Goal: Browse casually: Explore the website without a specific task or goal

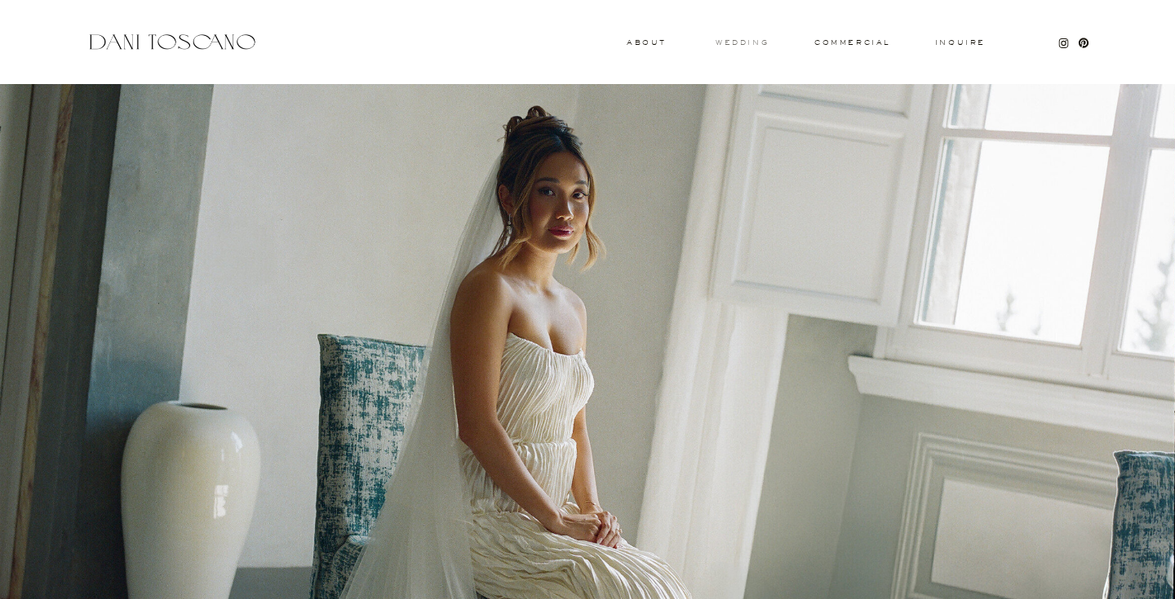
click at [746, 44] on h3 "wedding" at bounding box center [742, 42] width 53 height 6
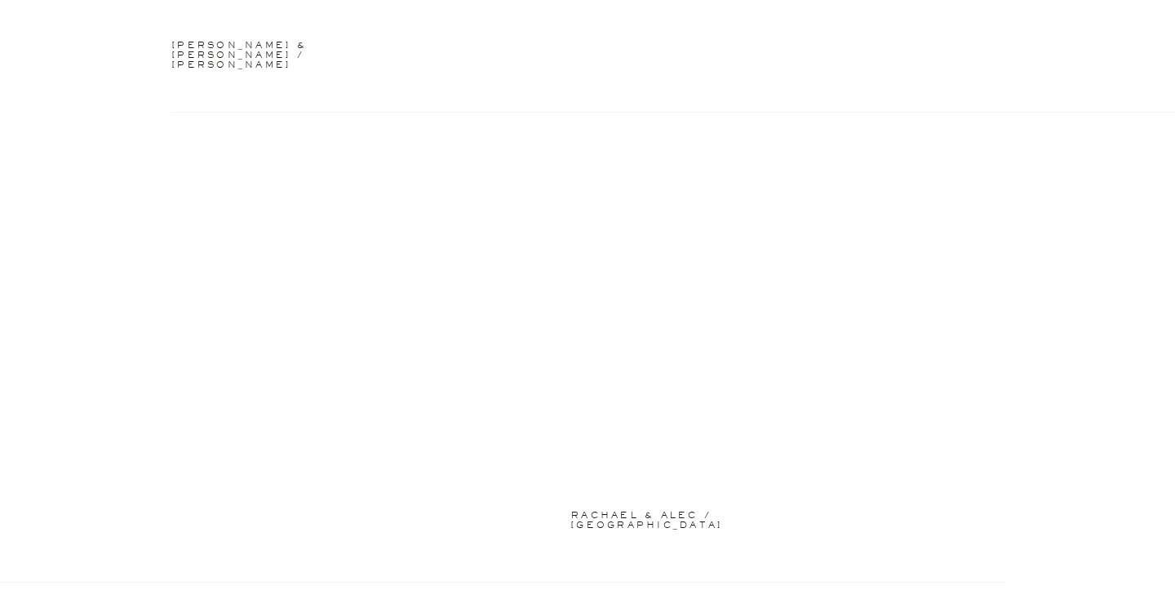
scroll to position [3729, 0]
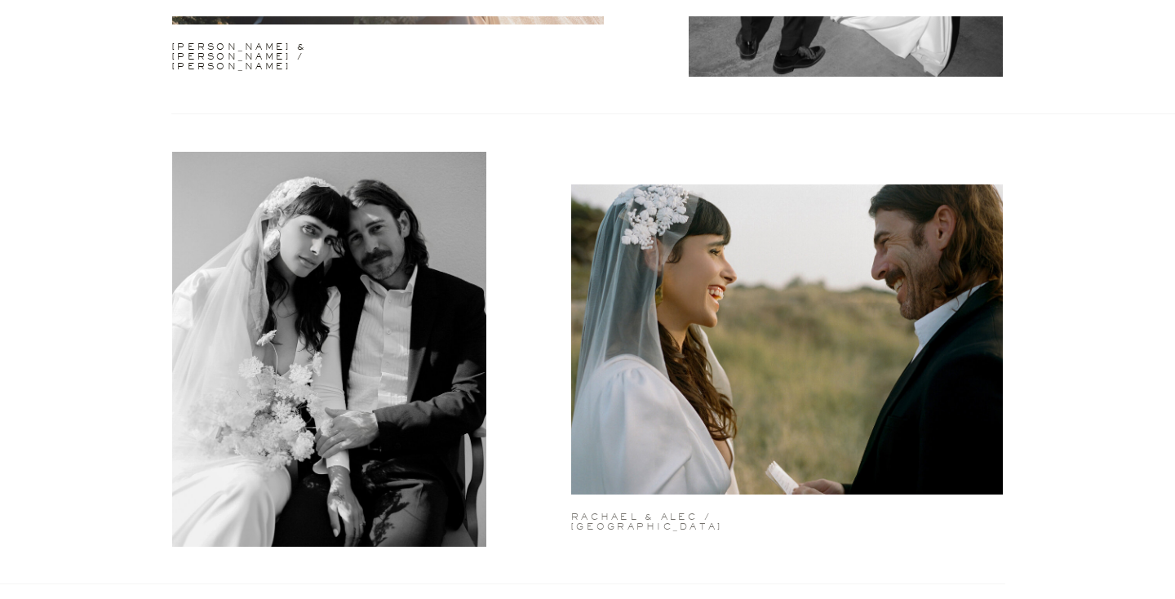
click at [659, 513] on h2 "rachael & alec / puglia" at bounding box center [674, 517] width 207 height 11
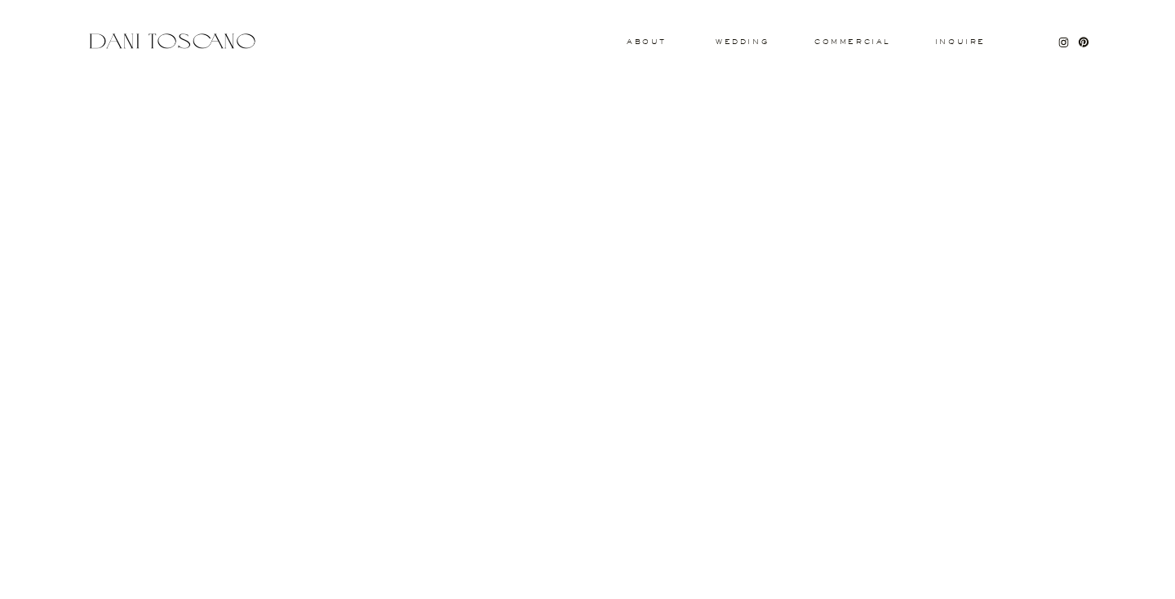
scroll to position [3220, 0]
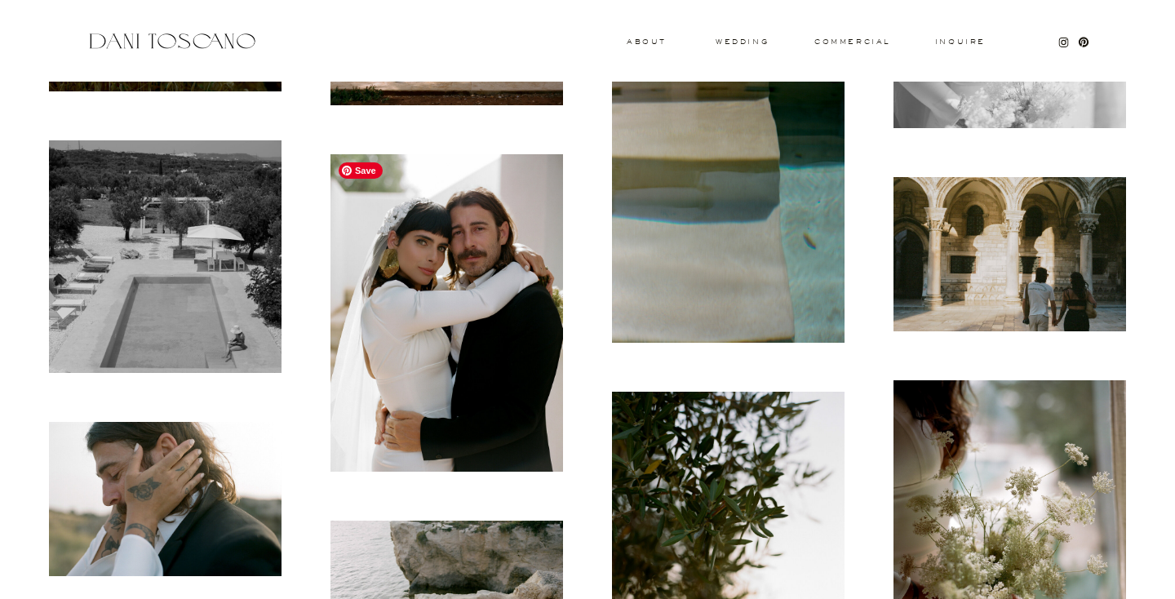
click at [423, 292] on img at bounding box center [446, 312] width 233 height 317
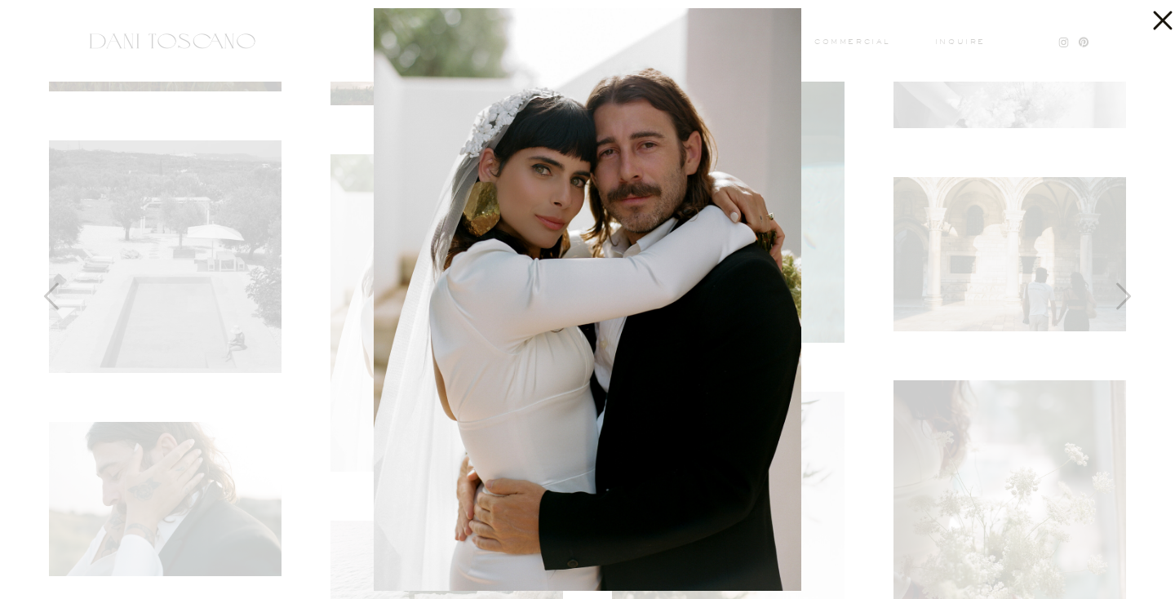
click at [304, 410] on div at bounding box center [587, 299] width 1175 height 599
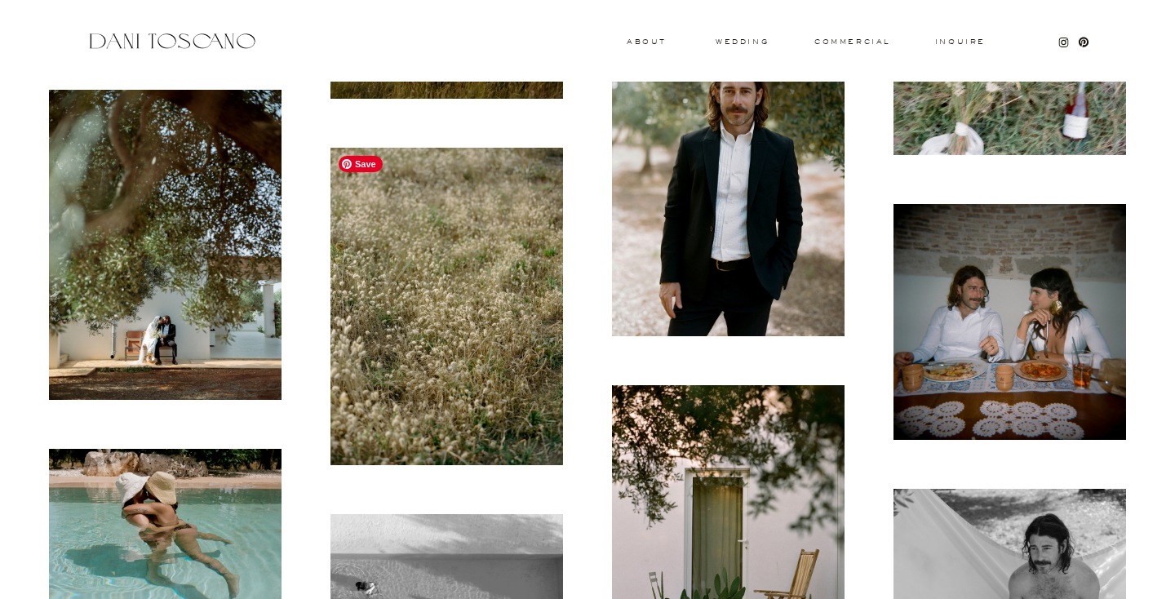
scroll to position [4321, 0]
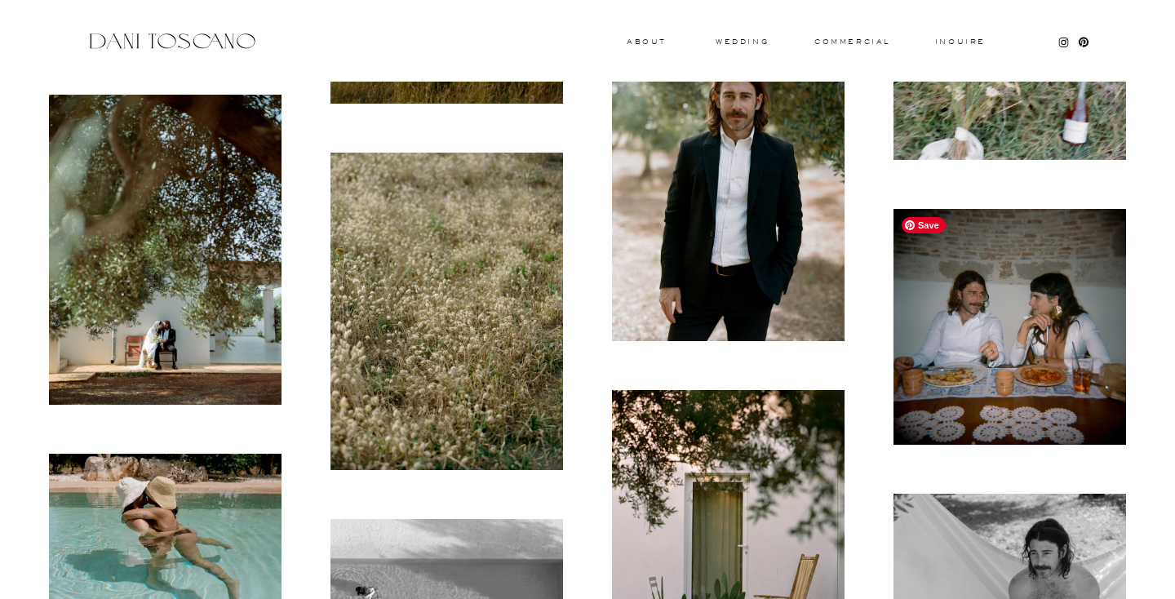
click at [1012, 304] on img at bounding box center [1009, 327] width 233 height 236
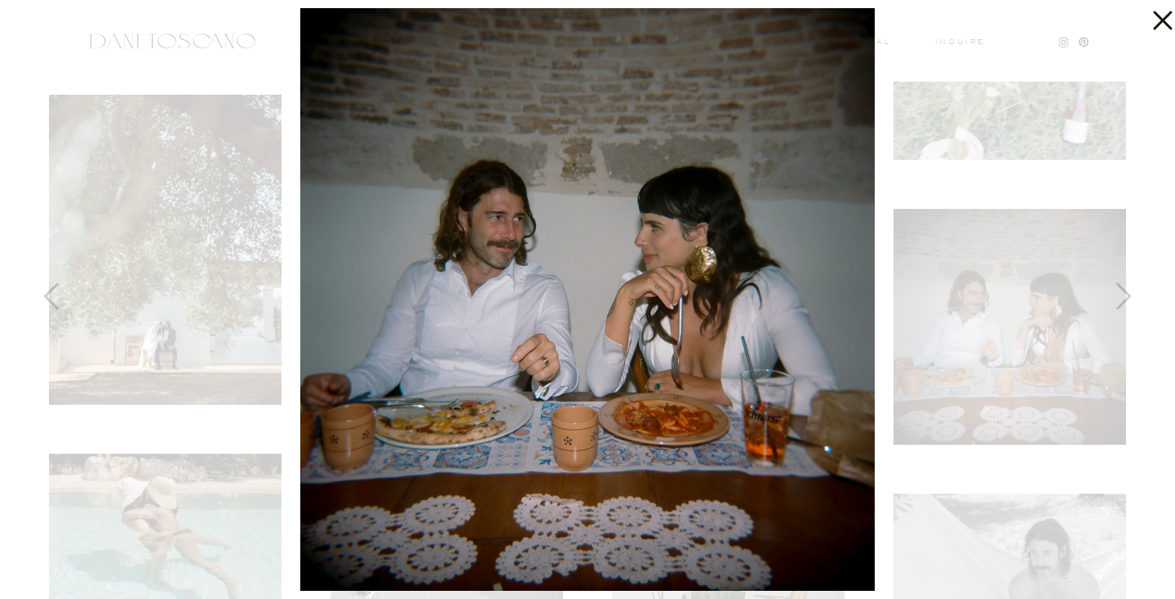
click at [1050, 428] on div at bounding box center [587, 299] width 1175 height 599
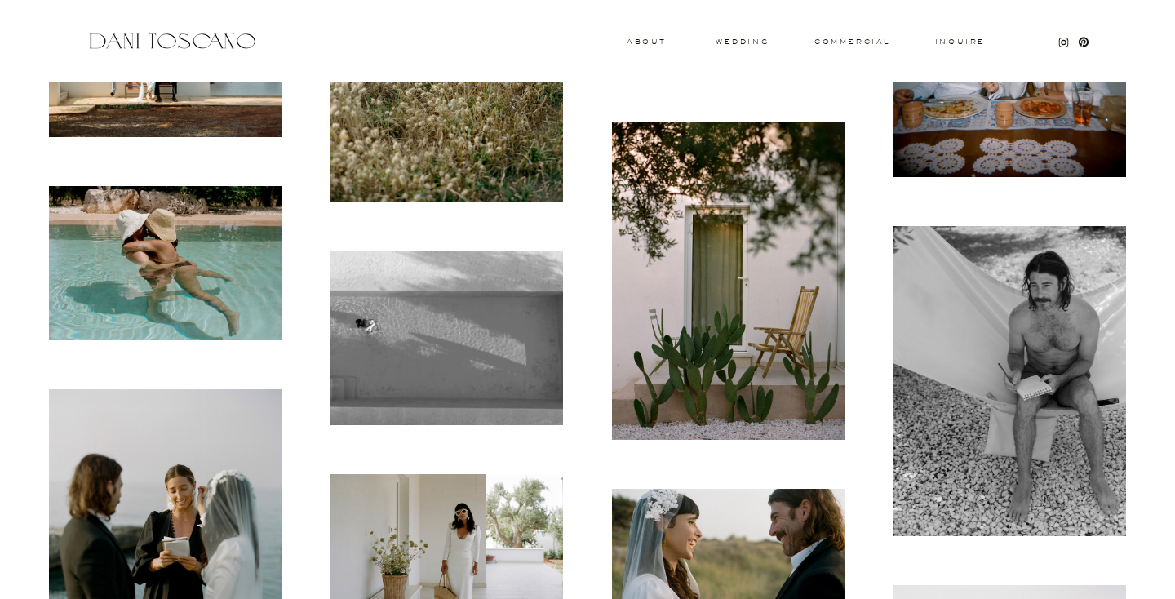
scroll to position [4592, 0]
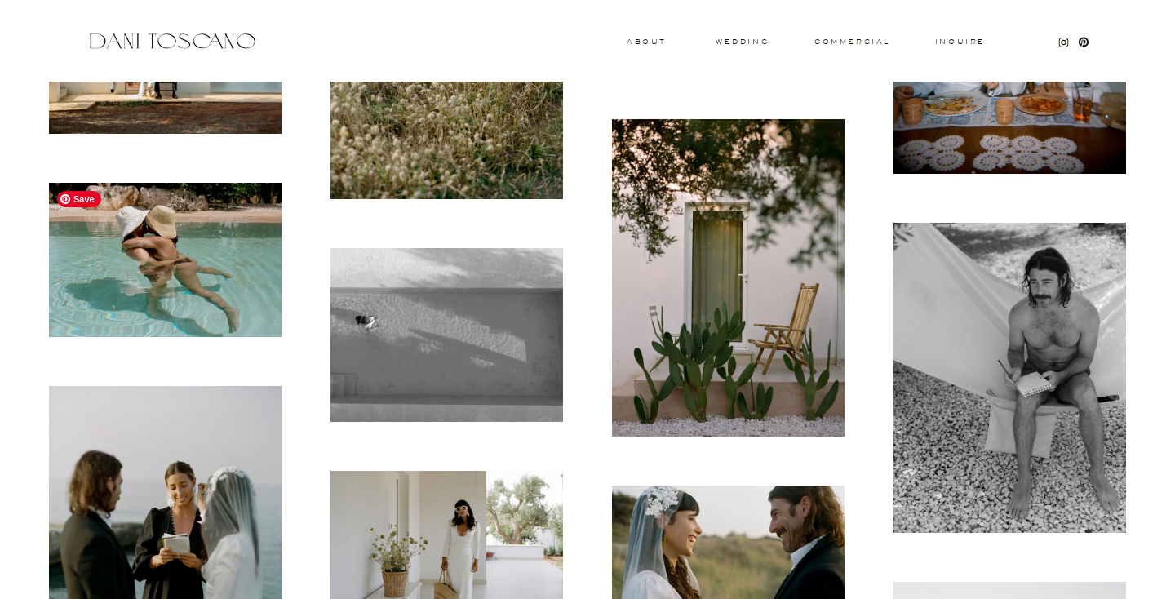
click at [195, 260] on img at bounding box center [165, 260] width 233 height 154
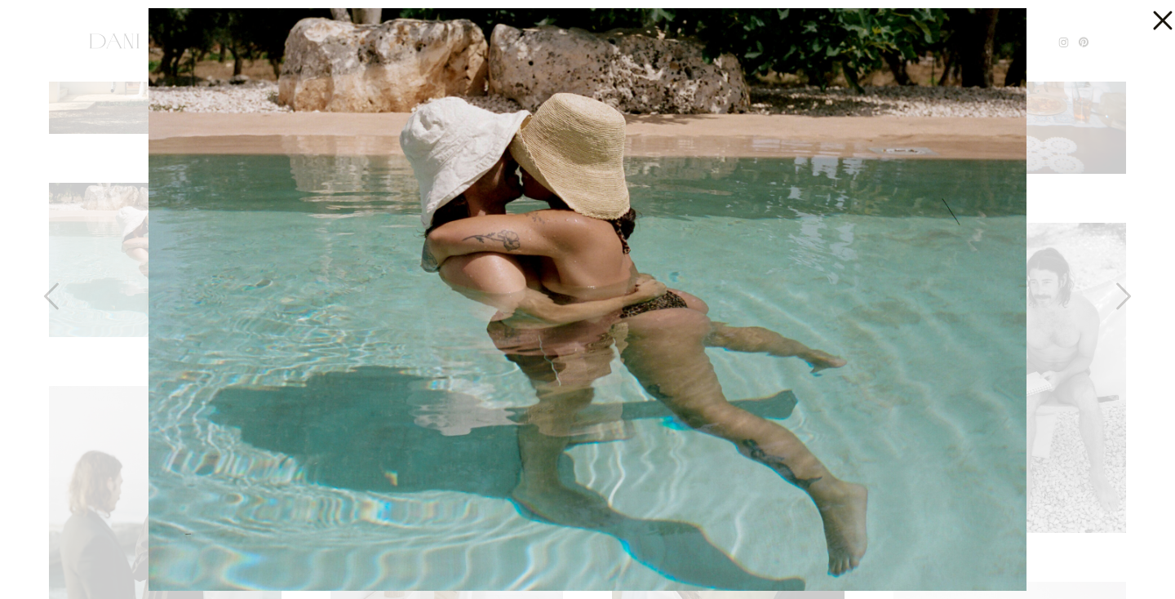
click at [1113, 437] on div at bounding box center [587, 299] width 1175 height 599
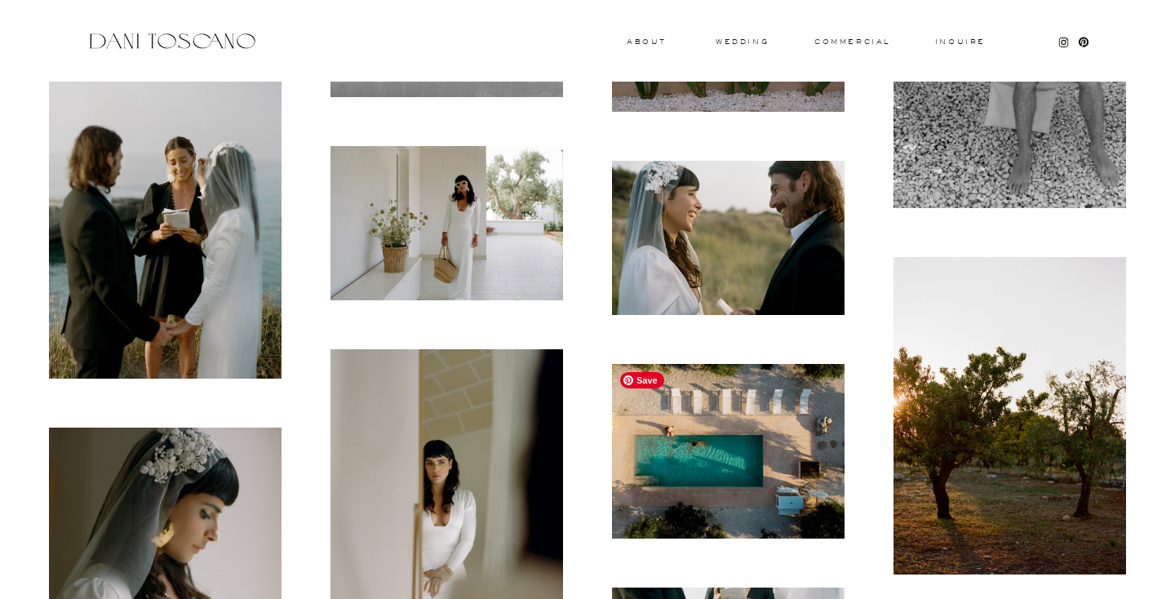
scroll to position [4917, 0]
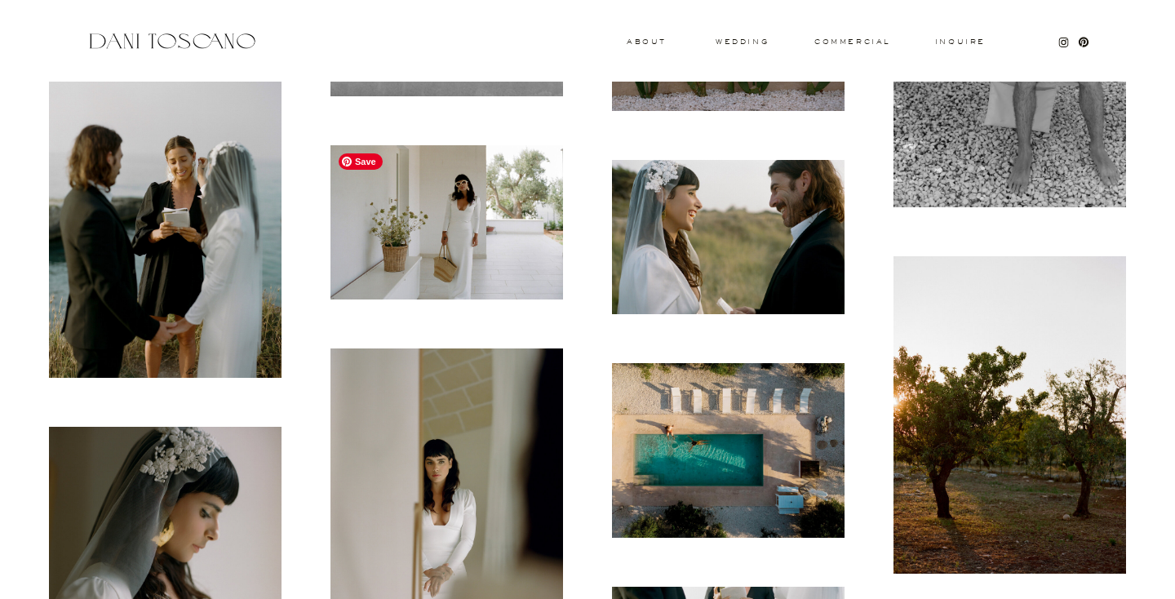
click at [432, 259] on img at bounding box center [446, 222] width 233 height 154
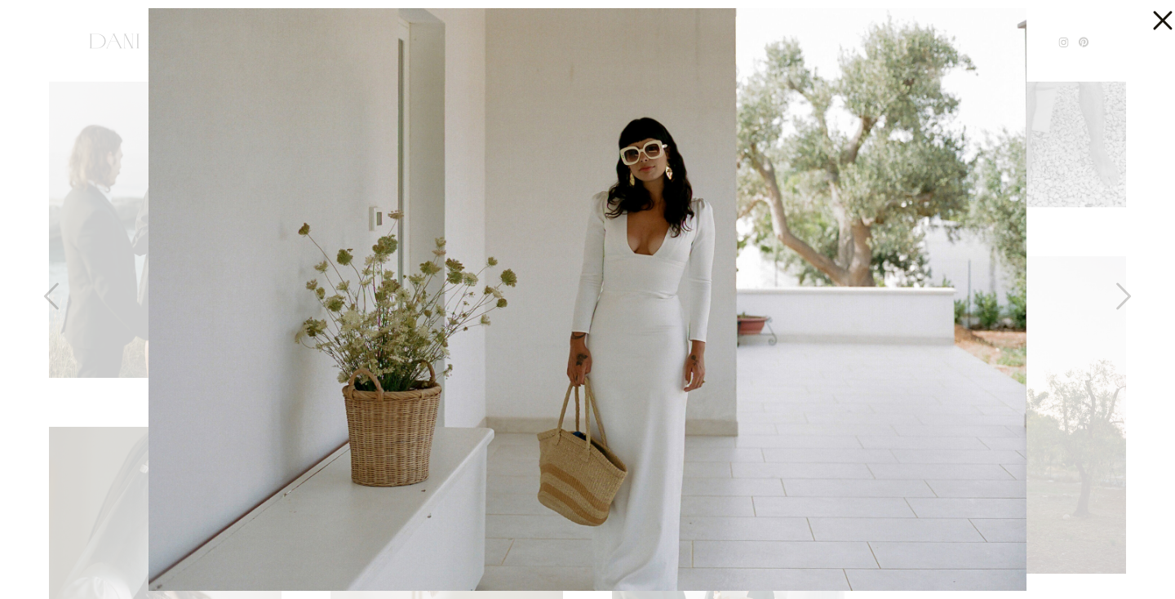
click at [1138, 431] on div at bounding box center [587, 299] width 1175 height 599
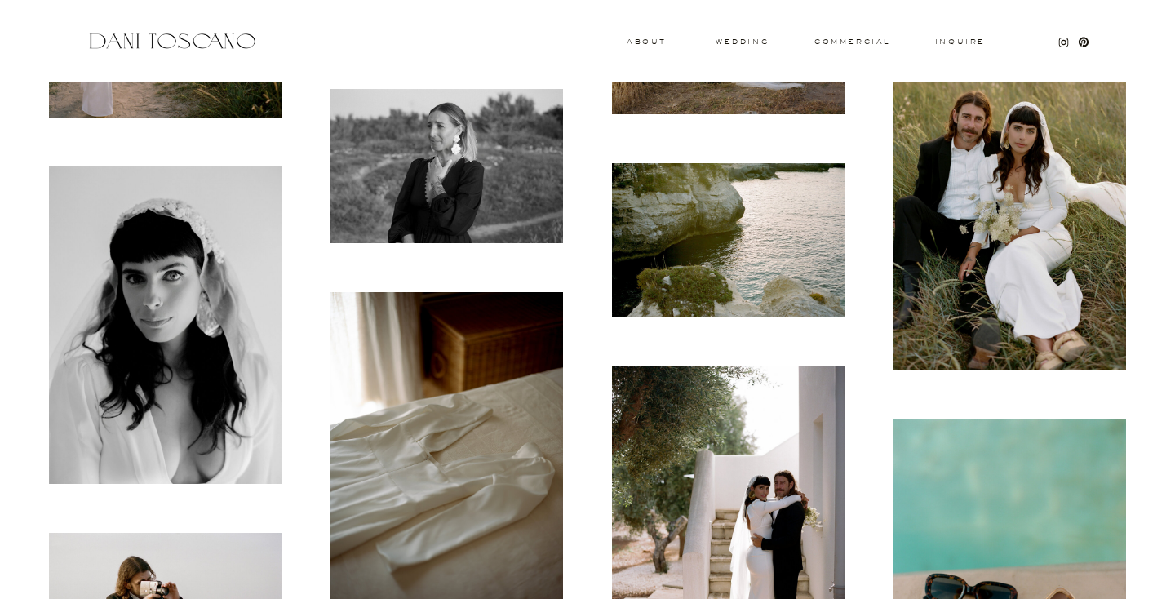
scroll to position [5912, 0]
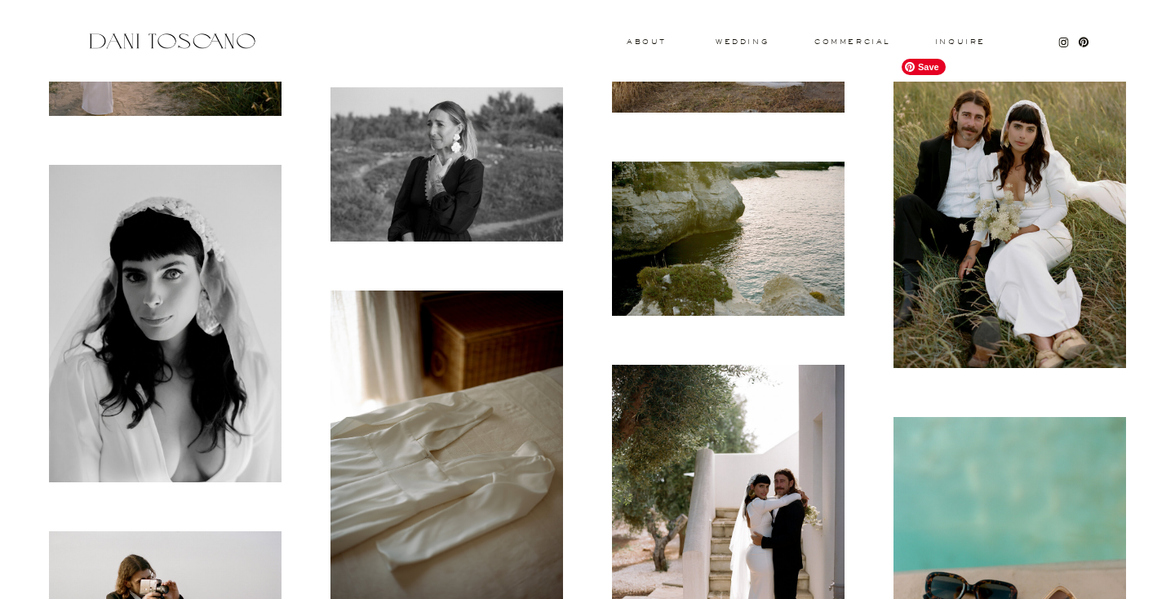
click at [1039, 188] on img at bounding box center [1009, 209] width 233 height 317
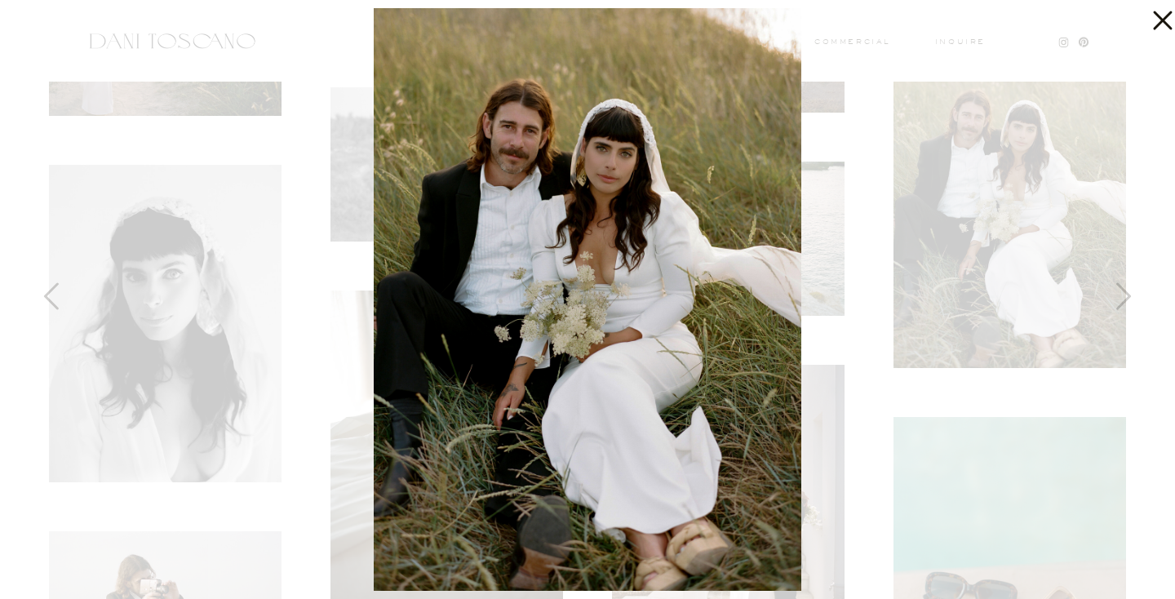
click at [930, 369] on div at bounding box center [587, 299] width 1175 height 599
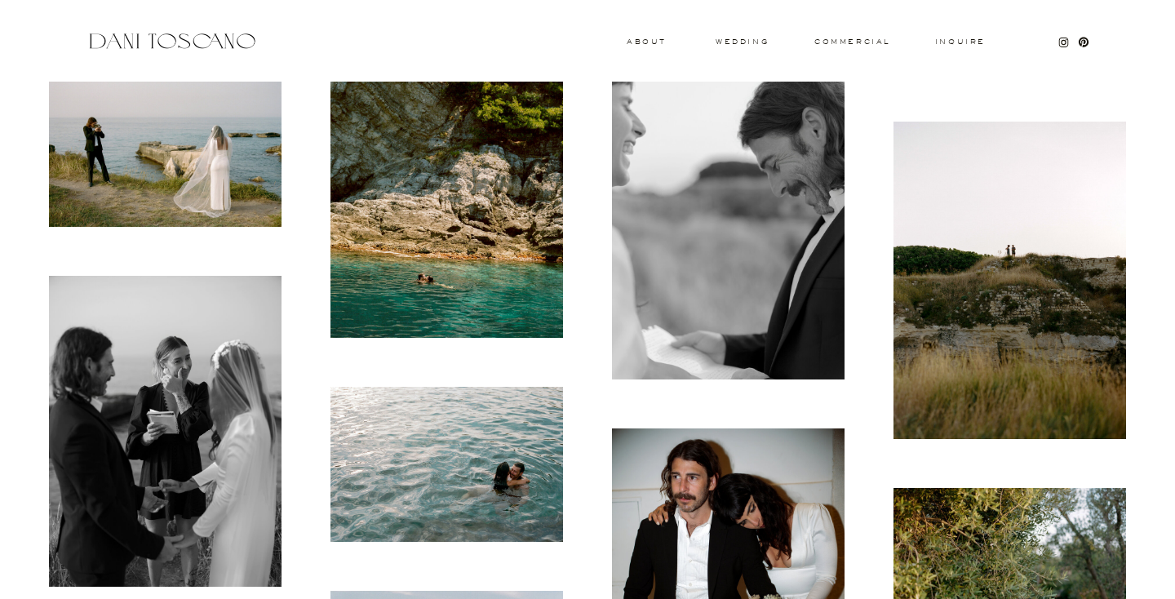
scroll to position [6609, 0]
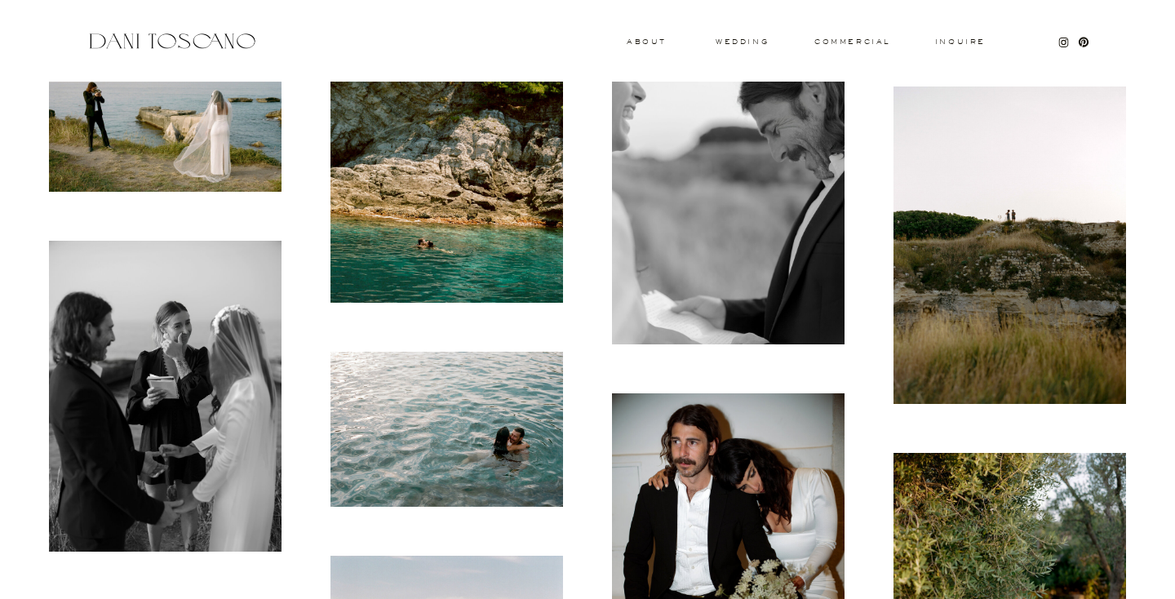
click at [471, 295] on img at bounding box center [446, 128] width 233 height 351
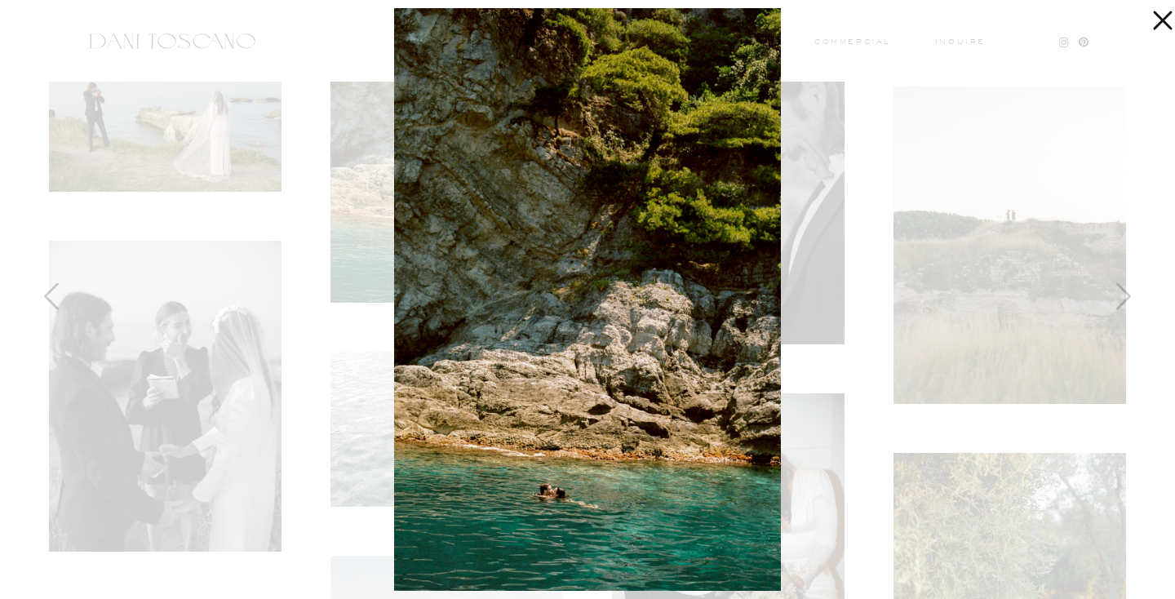
click at [365, 437] on div at bounding box center [587, 299] width 1175 height 599
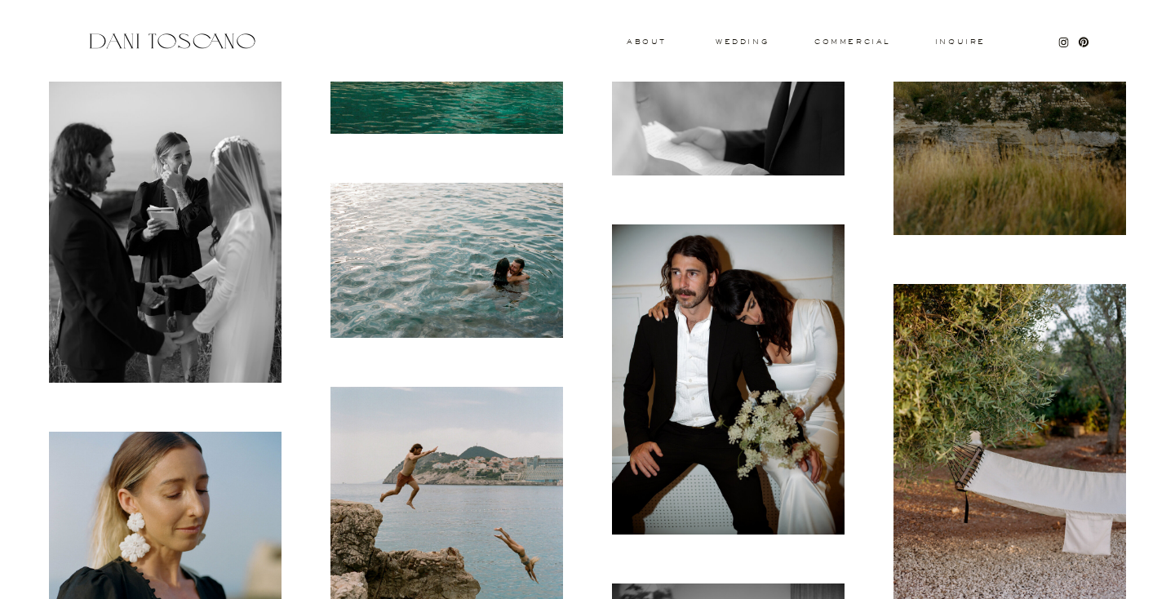
scroll to position [6779, 0]
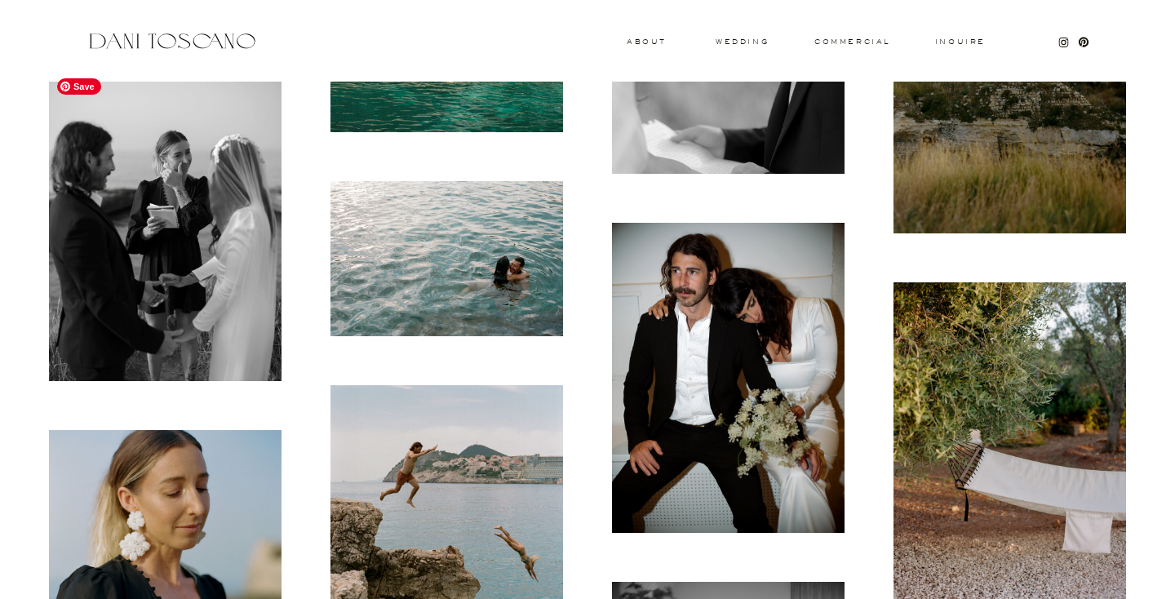
click at [184, 228] on img at bounding box center [165, 225] width 233 height 310
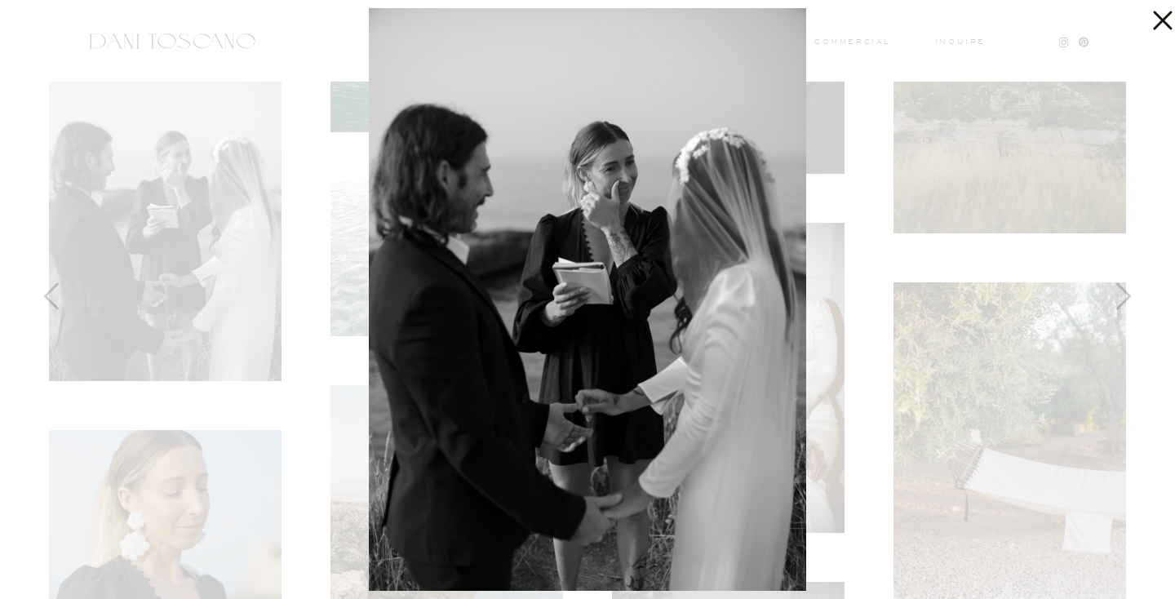
click at [894, 285] on div at bounding box center [587, 299] width 1175 height 599
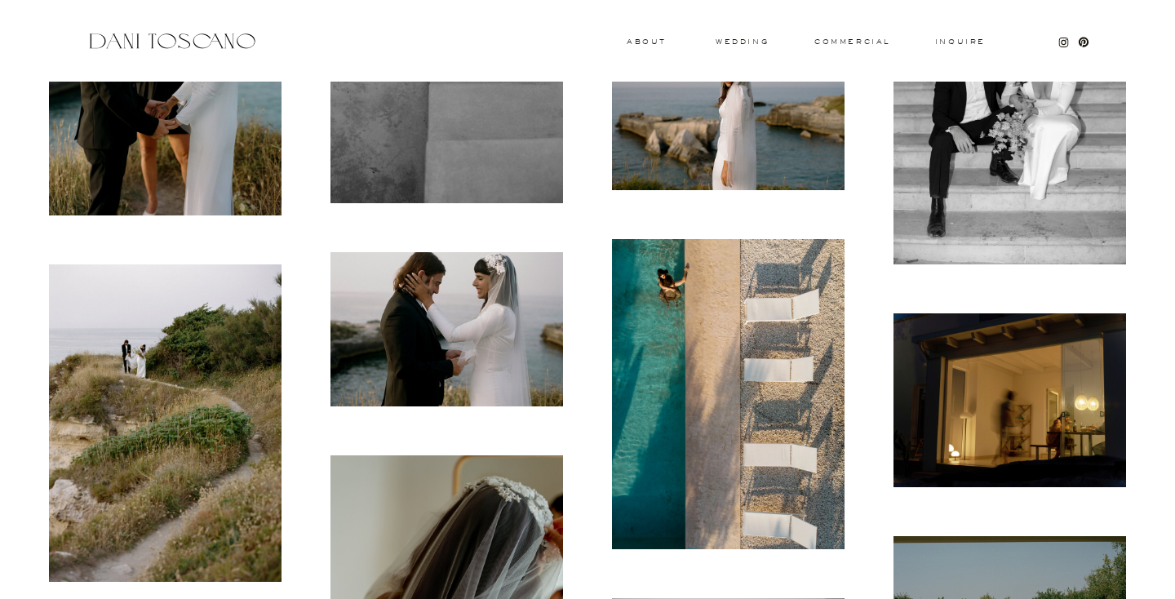
scroll to position [8046, 0]
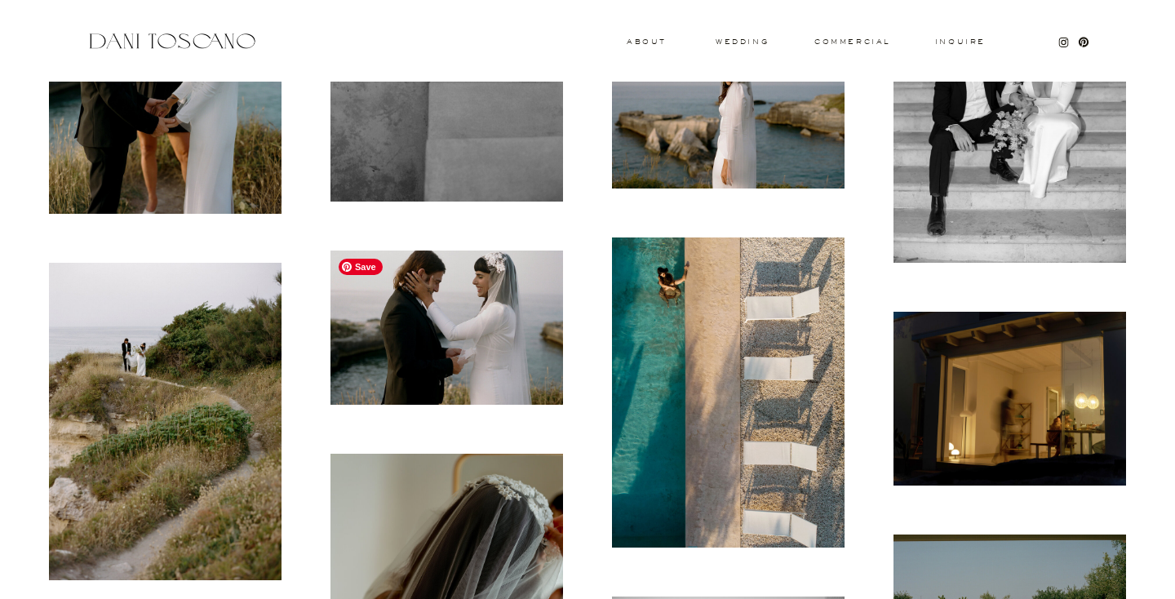
click at [484, 355] on img at bounding box center [446, 327] width 233 height 154
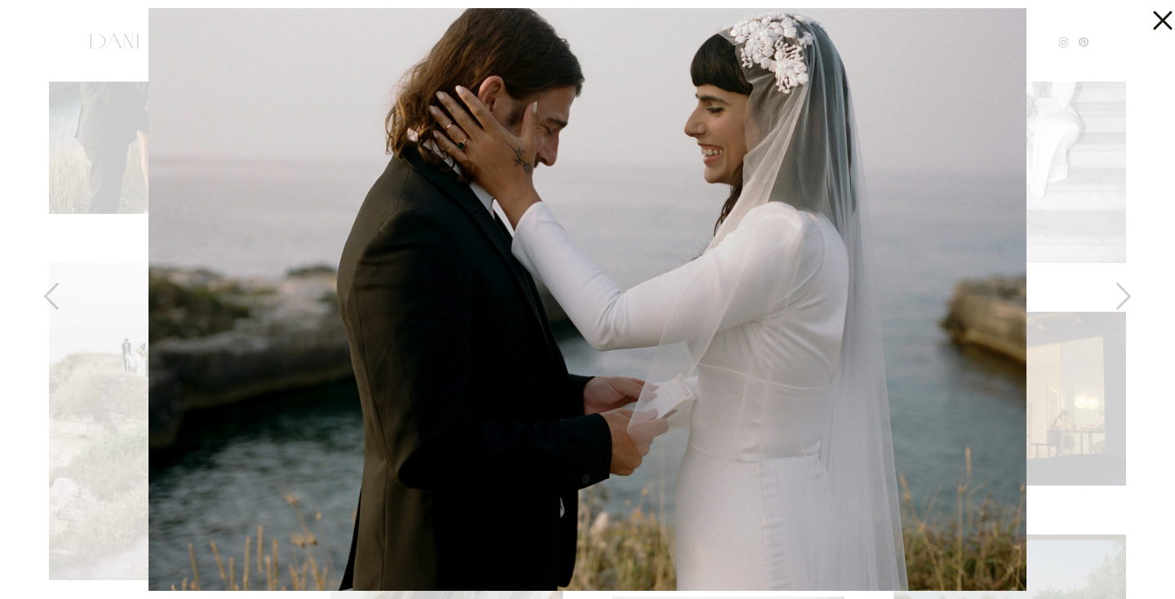
click at [1108, 425] on div at bounding box center [587, 299] width 1175 height 599
click at [1086, 233] on div at bounding box center [587, 299] width 1175 height 599
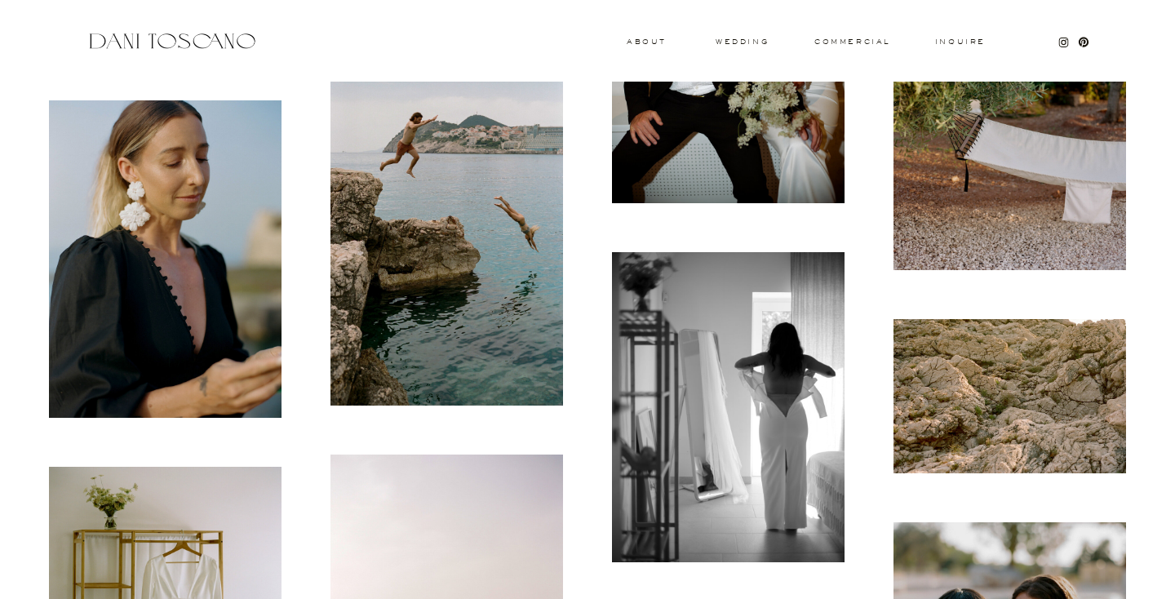
scroll to position [7103, 0]
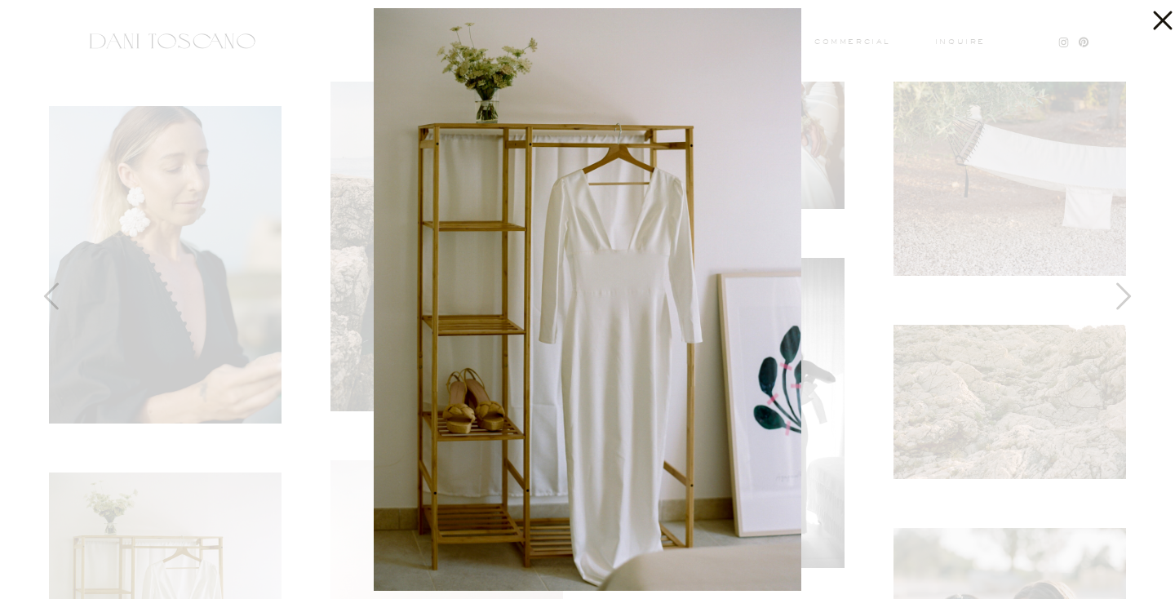
click at [240, 303] on div at bounding box center [587, 299] width 1175 height 599
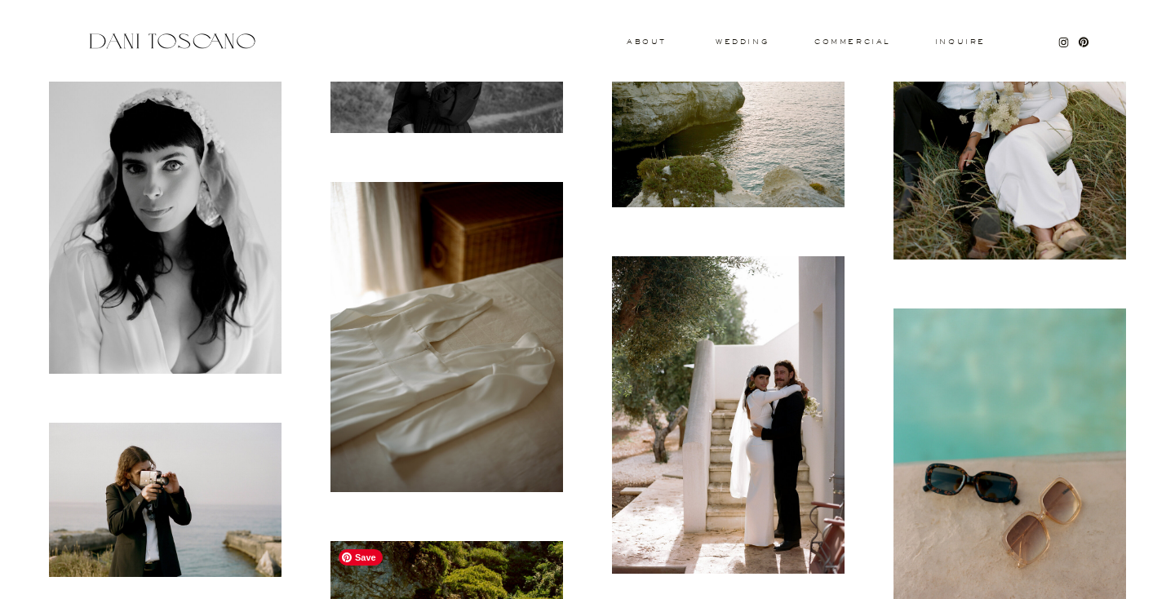
scroll to position [6024, 0]
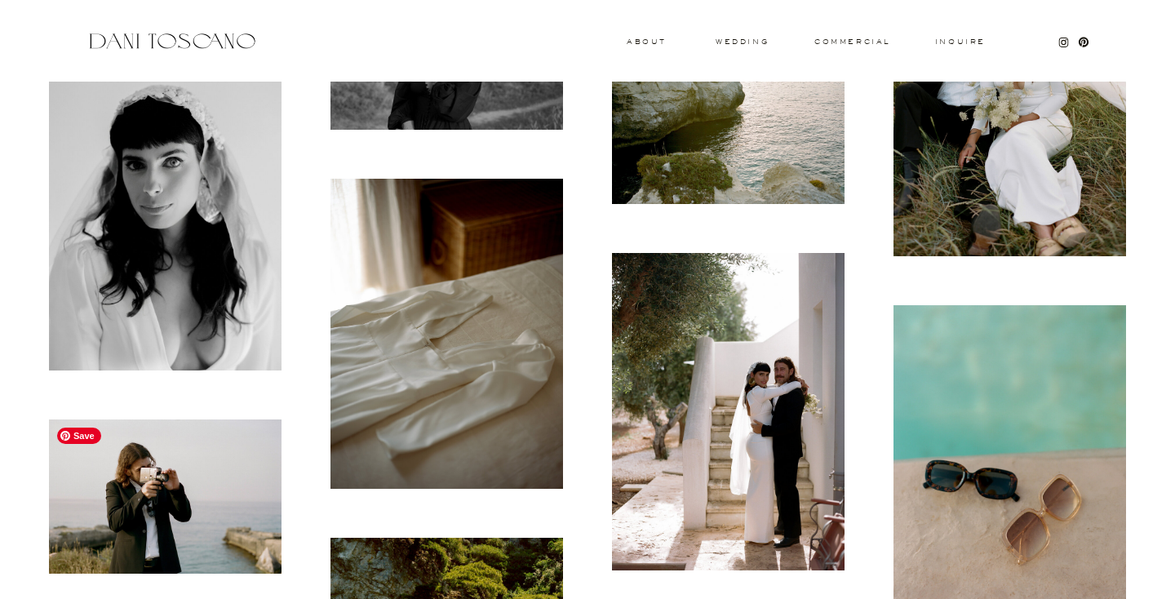
click at [124, 490] on img at bounding box center [165, 496] width 233 height 154
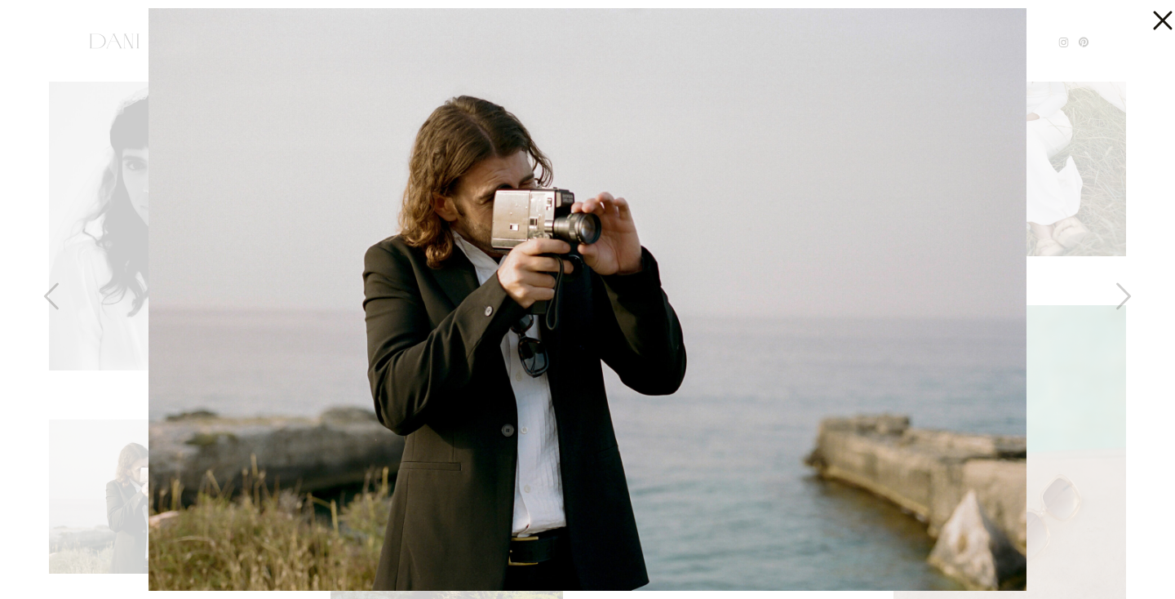
click at [1128, 383] on div at bounding box center [587, 299] width 1175 height 599
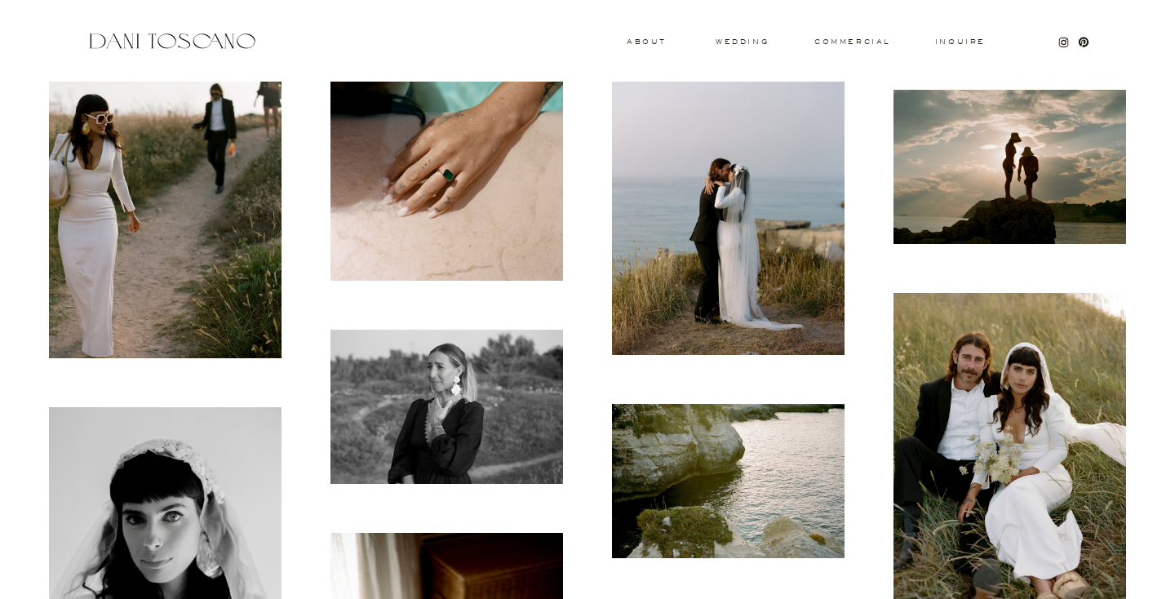
scroll to position [5671, 0]
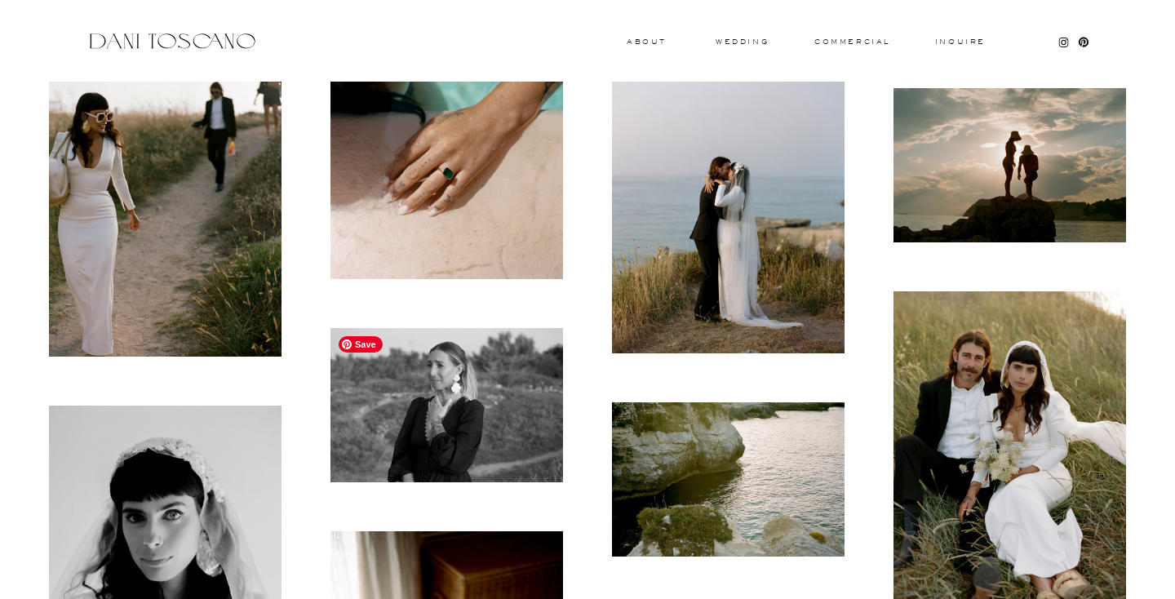
click at [432, 414] on img at bounding box center [446, 405] width 233 height 154
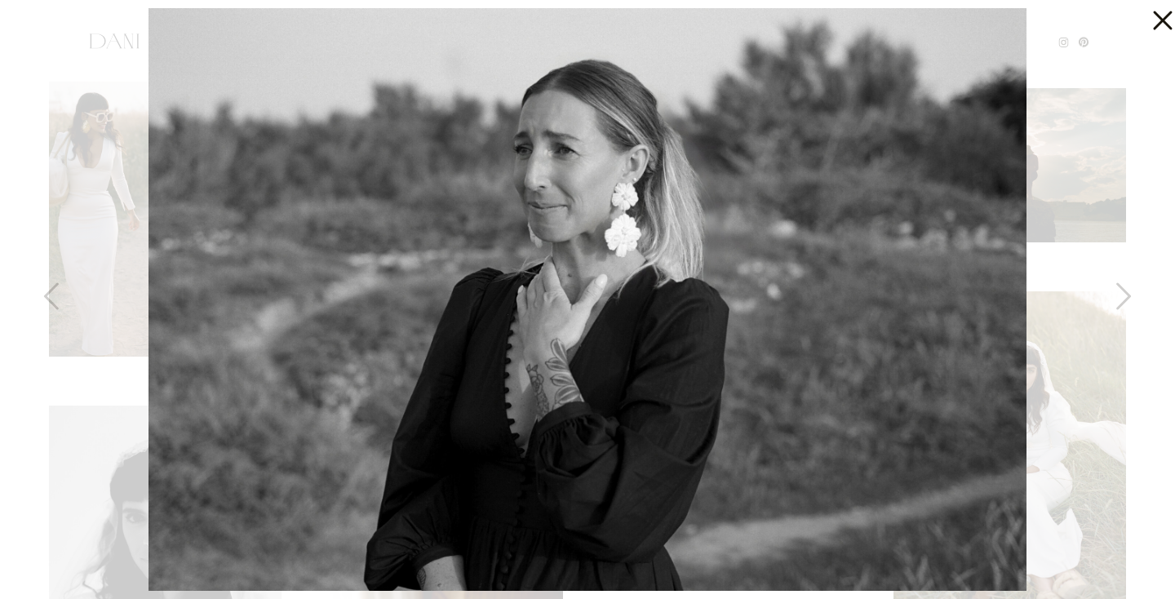
click at [1098, 426] on div at bounding box center [587, 299] width 1175 height 599
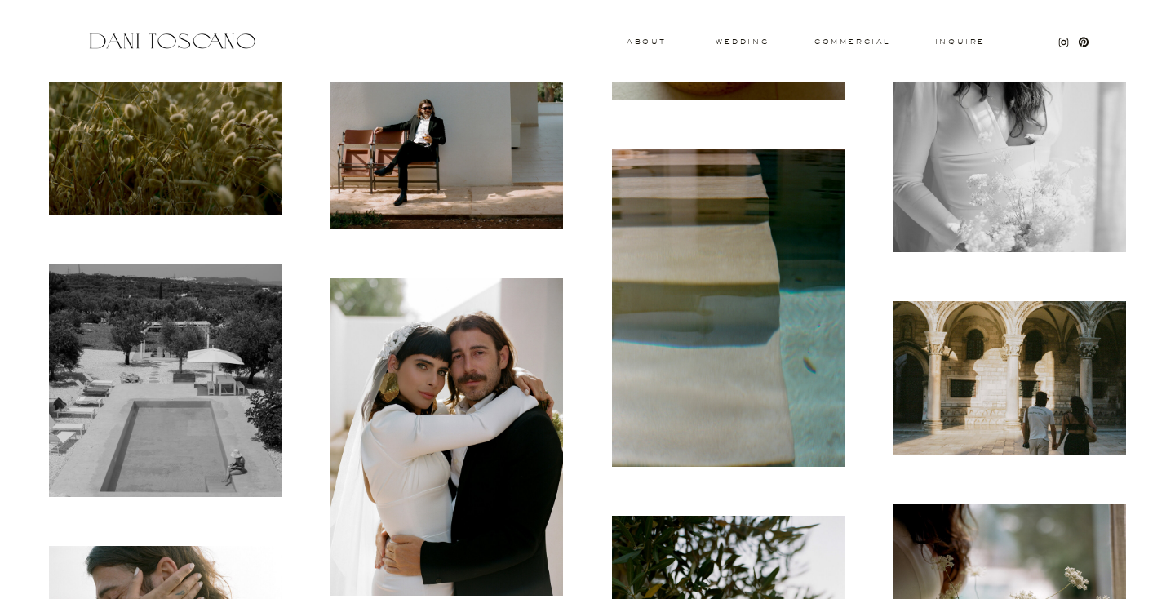
scroll to position [3094, 0]
